Goal: Task Accomplishment & Management: Manage account settings

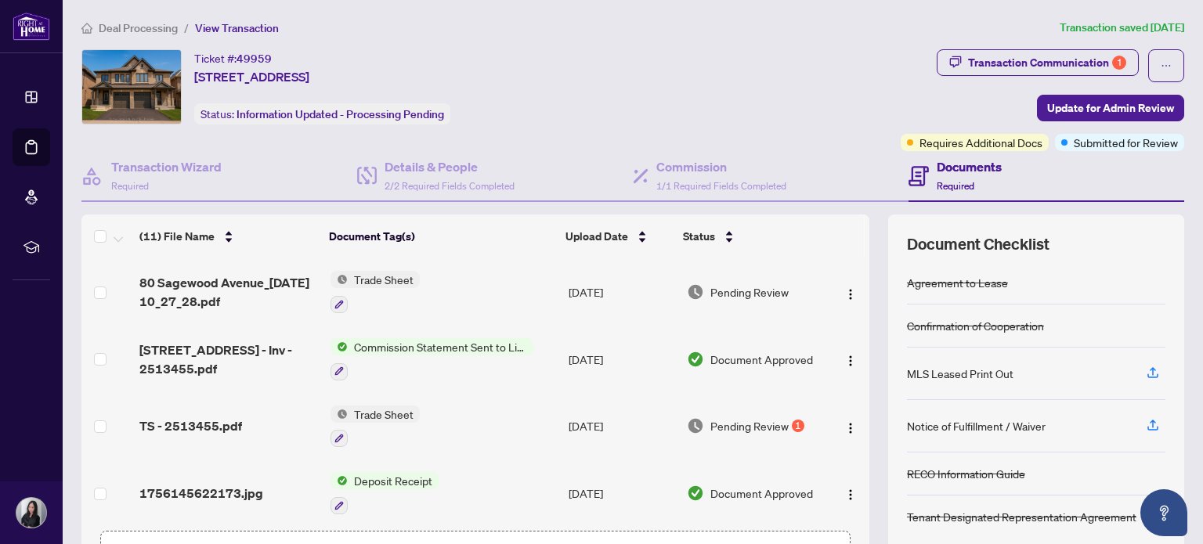
click at [153, 24] on span "Deal Processing" at bounding box center [138, 28] width 79 height 14
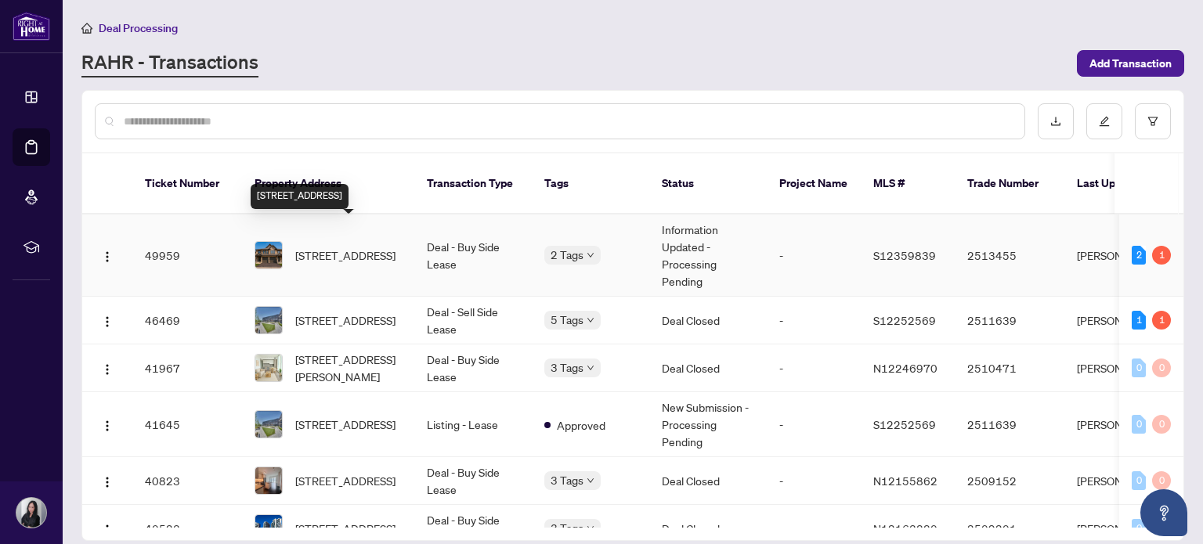
click at [370, 247] on span "[STREET_ADDRESS]" at bounding box center [345, 255] width 100 height 17
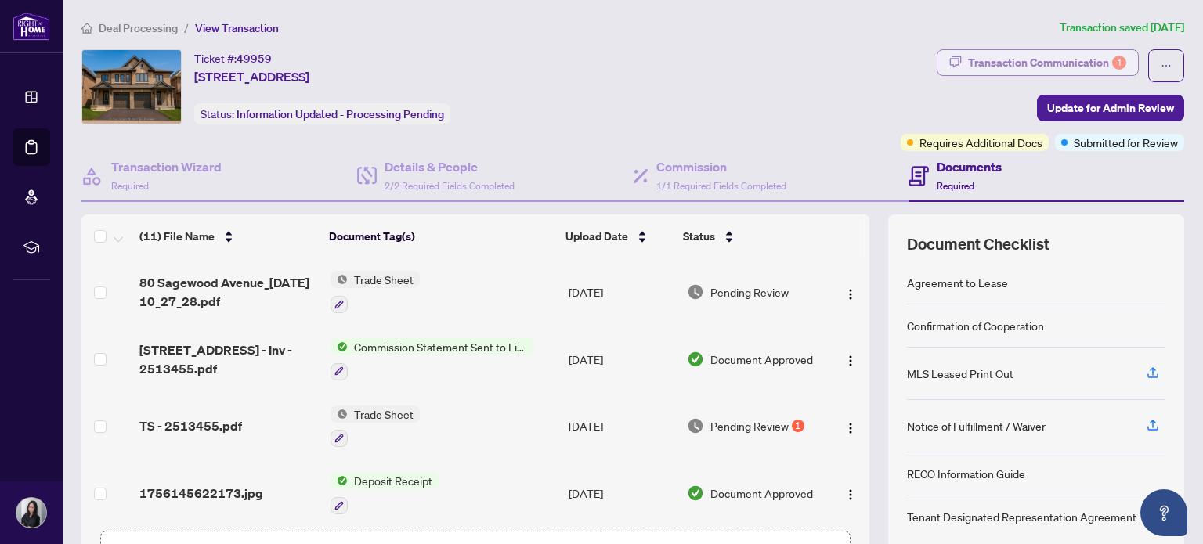
click at [1011, 62] on div "Transaction Communication 1" at bounding box center [1047, 62] width 158 height 25
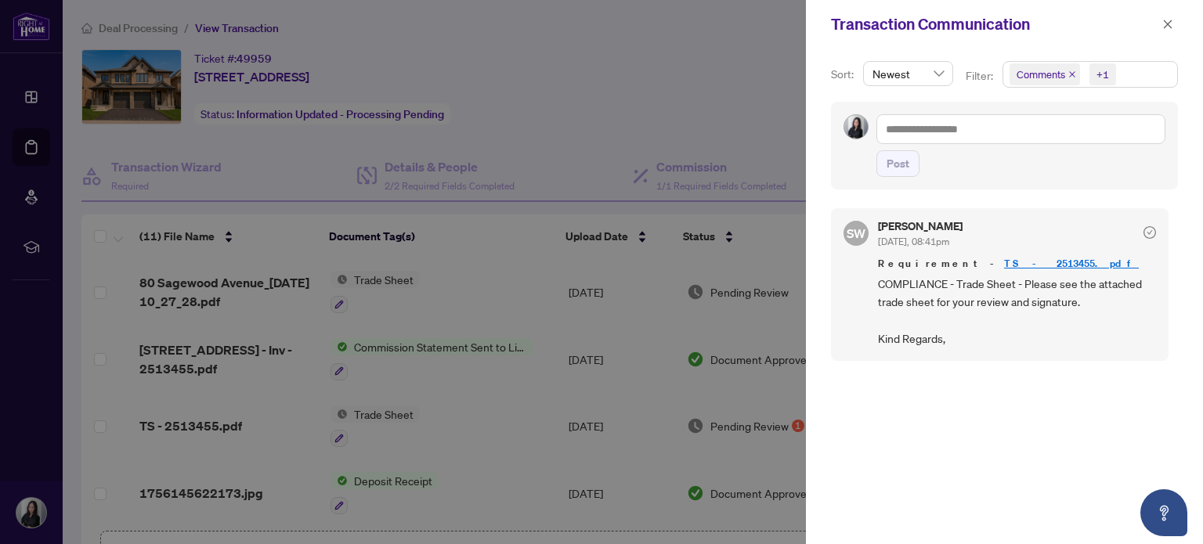
click at [672, 106] on div at bounding box center [601, 272] width 1203 height 544
click at [1165, 21] on icon "close" at bounding box center [1168, 24] width 9 height 9
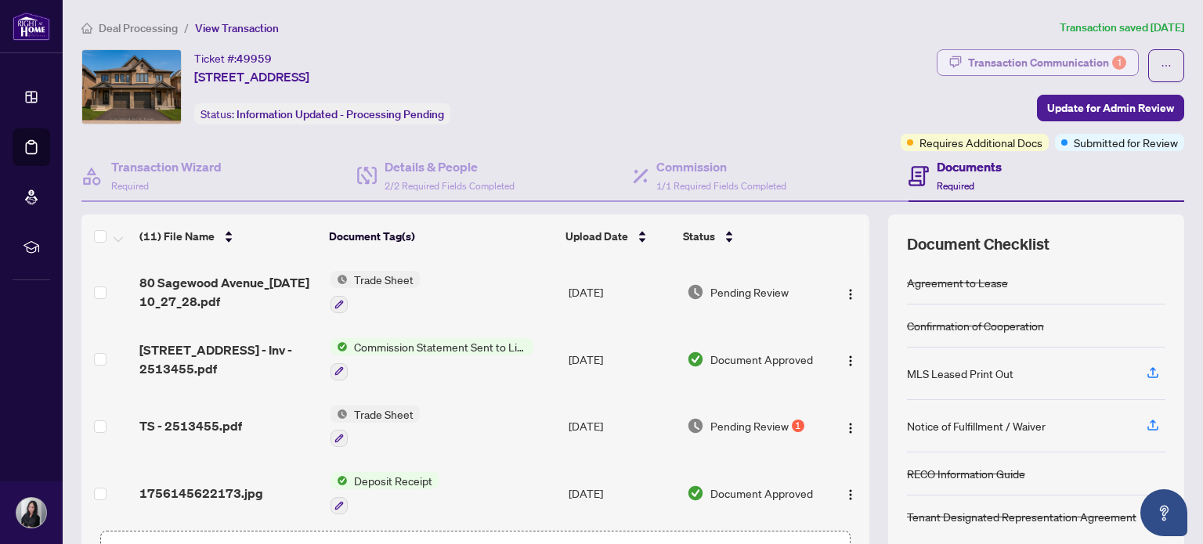
click at [1051, 59] on div "Transaction Communication 1" at bounding box center [1047, 62] width 158 height 25
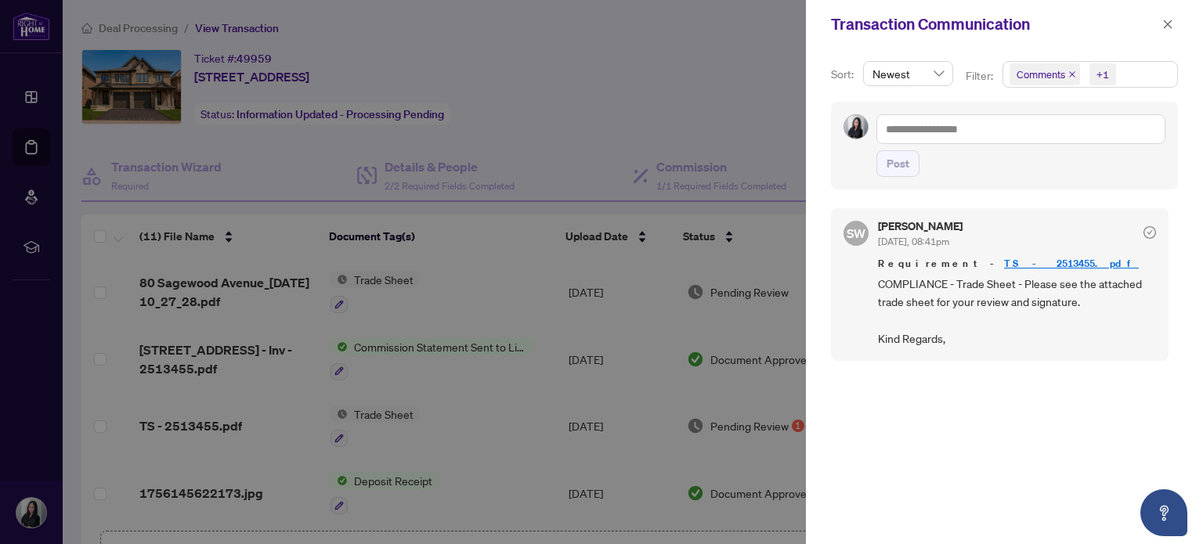
click at [675, 68] on div at bounding box center [601, 272] width 1203 height 544
click at [694, 168] on div at bounding box center [601, 272] width 1203 height 544
click at [1168, 23] on icon "close" at bounding box center [1168, 24] width 11 height 11
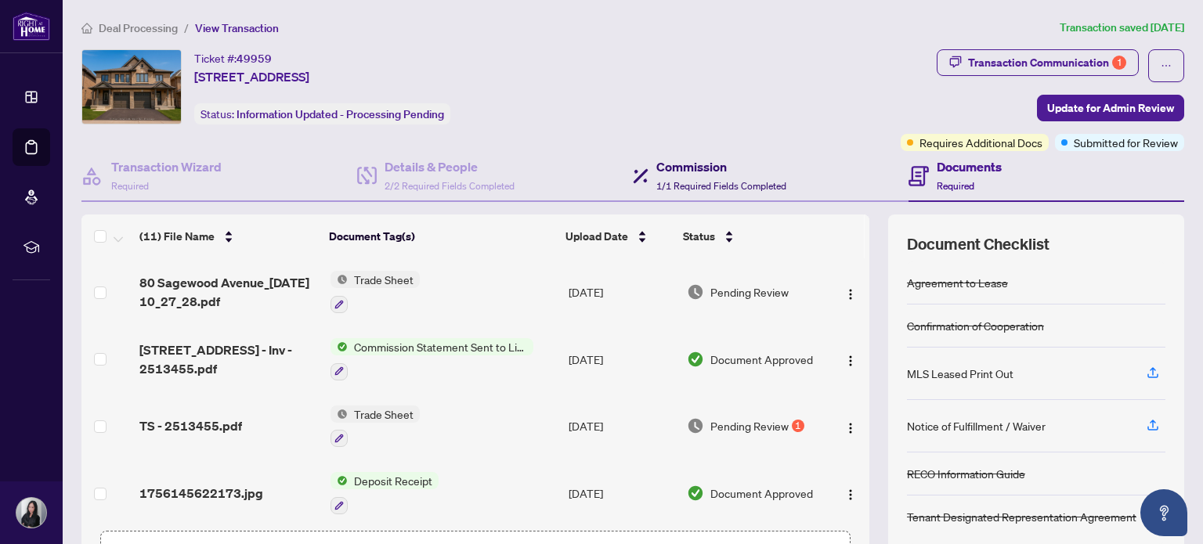
click at [702, 175] on div "Commission 1/1 Required Fields Completed" at bounding box center [722, 175] width 130 height 37
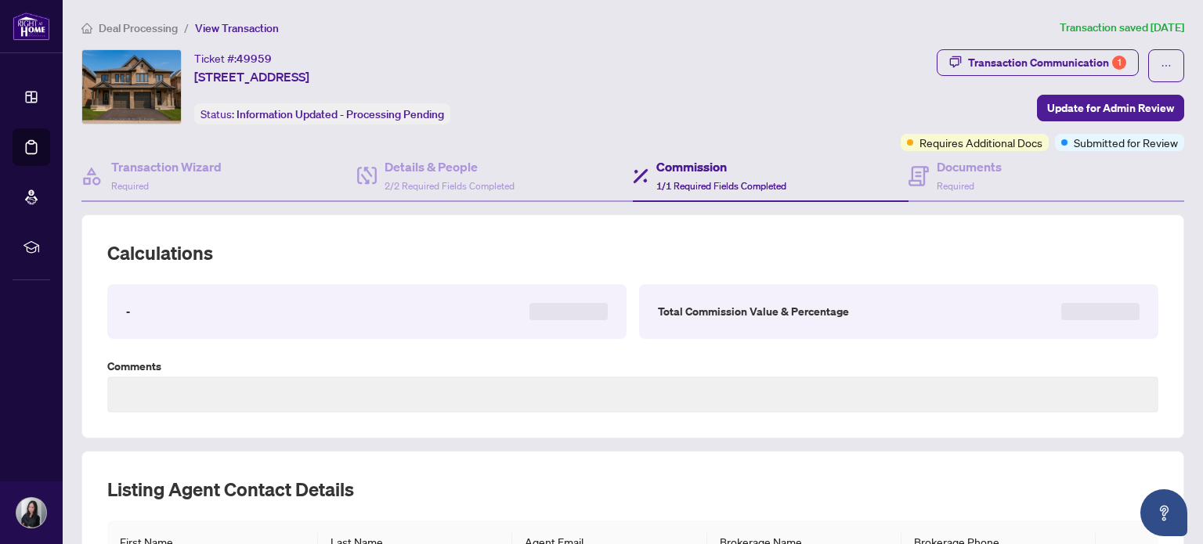
type textarea "**********"
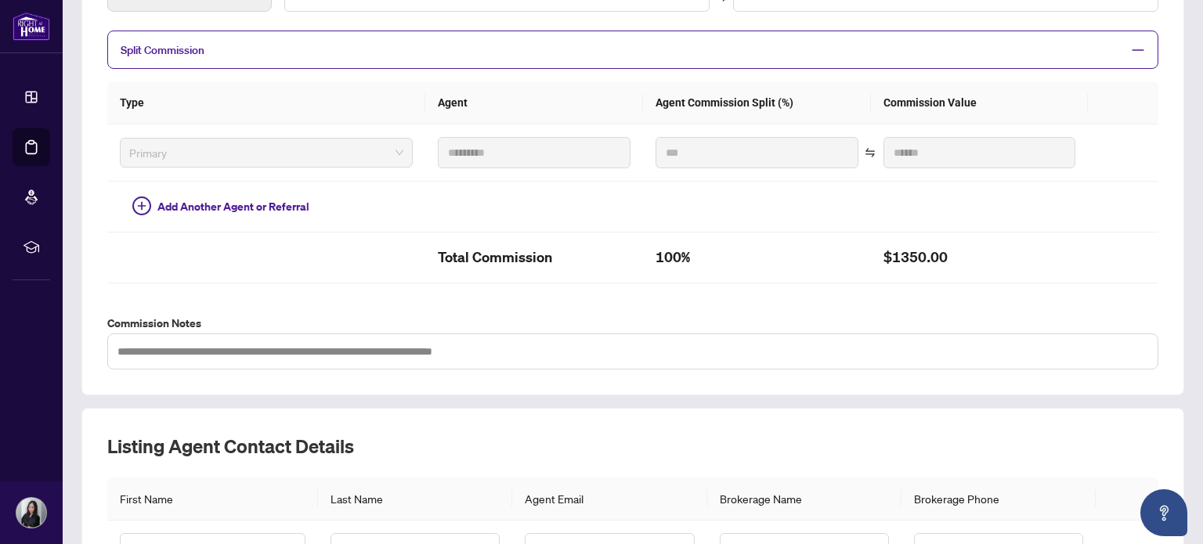
scroll to position [235, 0]
